Goal: Unclear: Browse casually

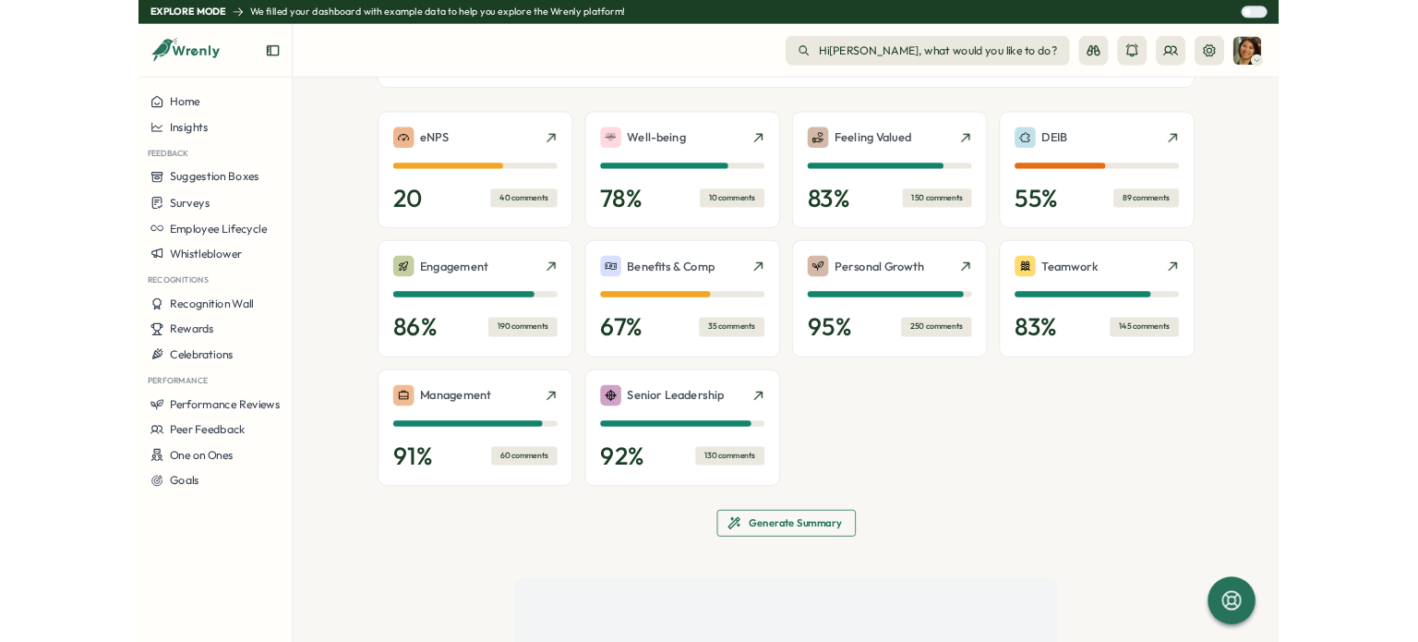
scroll to position [1027, 0]
